Goal: Task Accomplishment & Management: Manage account settings

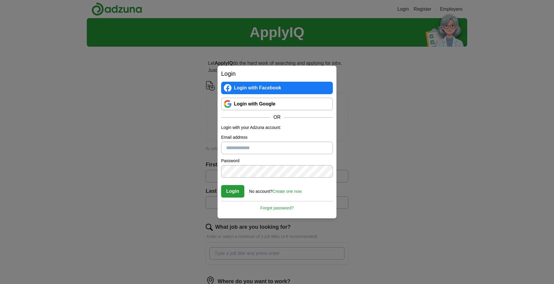
click at [270, 102] on link "Login with Google" at bounding box center [277, 104] width 112 height 12
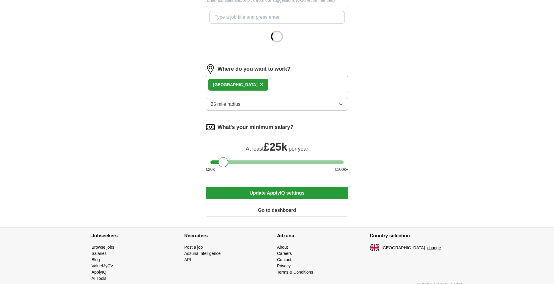
scroll to position [222, 0]
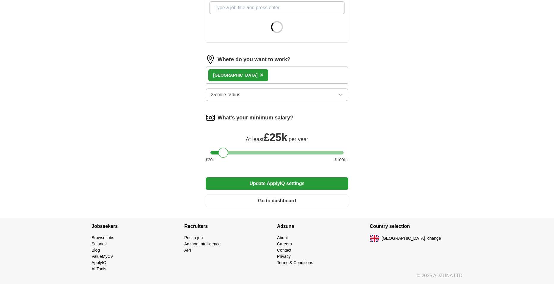
click at [324, 198] on button "Go to dashboard" at bounding box center [277, 201] width 143 height 12
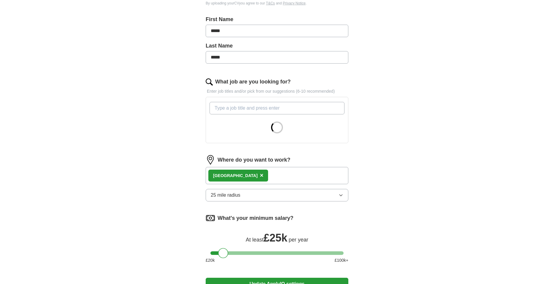
scroll to position [149, 0]
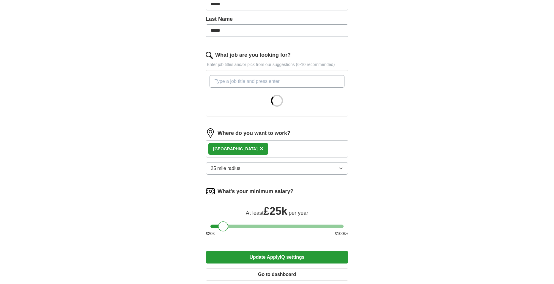
click at [228, 226] on div at bounding box center [277, 227] width 133 height 4
click at [268, 258] on button "Update ApplyIQ settings" at bounding box center [277, 257] width 143 height 12
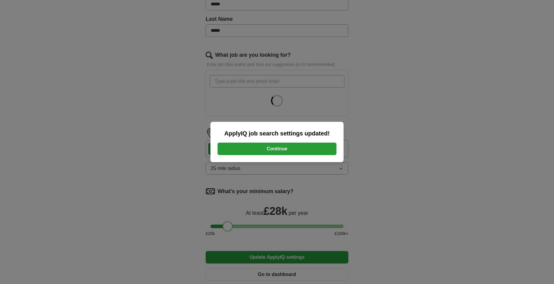
click at [276, 153] on button "Continue" at bounding box center [277, 149] width 119 height 12
